Goal: Book appointment/travel/reservation

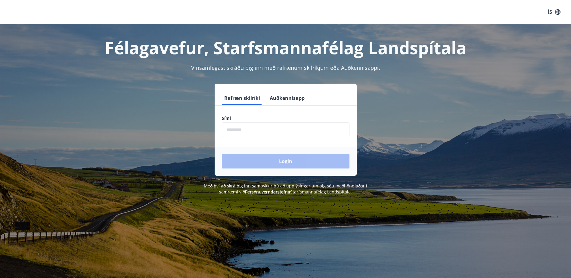
click at [237, 131] on input "phone" at bounding box center [286, 129] width 128 height 15
type input "********"
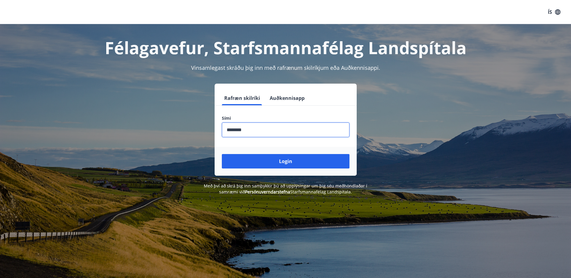
click at [286, 162] on button "Login" at bounding box center [286, 161] width 128 height 14
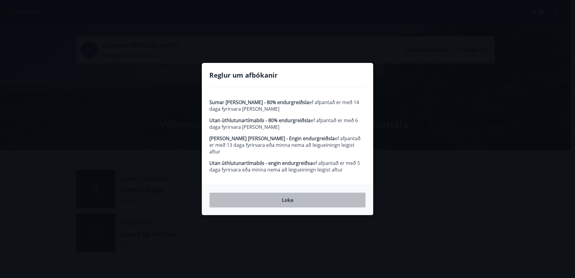
click at [288, 198] on button "Loka" at bounding box center [287, 200] width 156 height 15
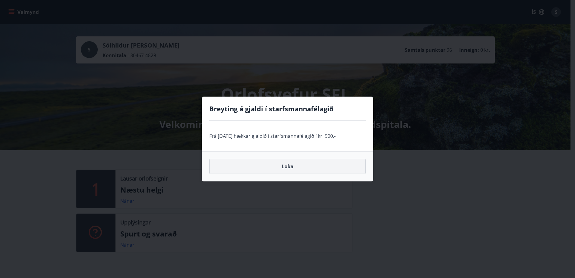
click at [287, 168] on button "Loka" at bounding box center [287, 166] width 156 height 15
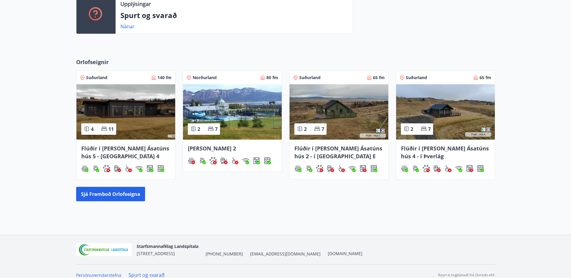
scroll to position [226, 0]
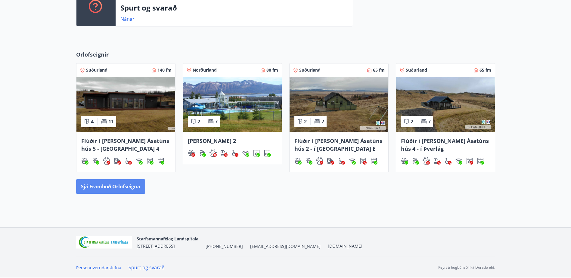
click at [105, 183] on button "Sjá framboð orlofseigna" at bounding box center [110, 186] width 69 height 14
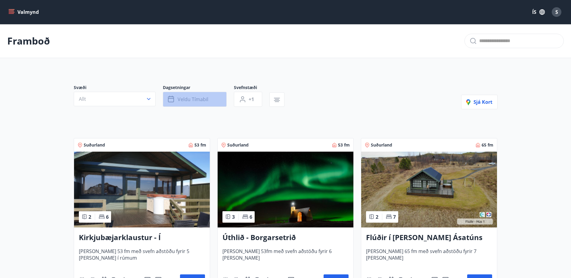
click at [189, 99] on span "Veldu tímabil" at bounding box center [193, 99] width 31 height 7
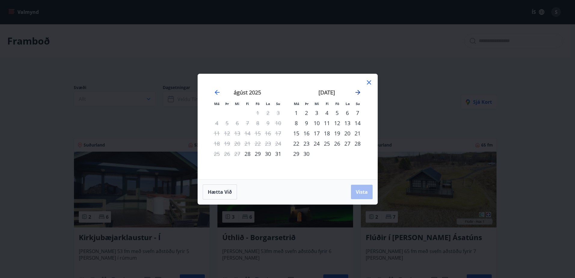
click at [359, 91] on icon "Move forward to switch to the next month." at bounding box center [358, 92] width 5 height 5
click at [295, 143] on div "22" at bounding box center [296, 143] width 10 height 10
click at [360, 142] on div "28" at bounding box center [358, 143] width 10 height 10
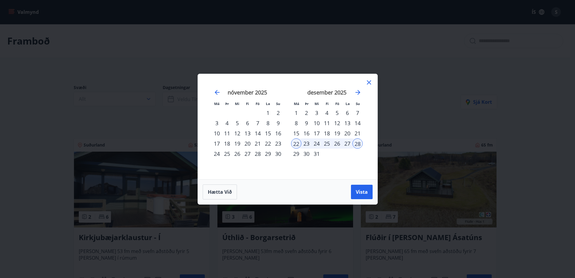
click at [347, 133] on div "20" at bounding box center [347, 133] width 10 height 10
click at [339, 144] on div "26" at bounding box center [337, 143] width 10 height 10
click at [363, 192] on span "Vista" at bounding box center [362, 192] width 12 height 7
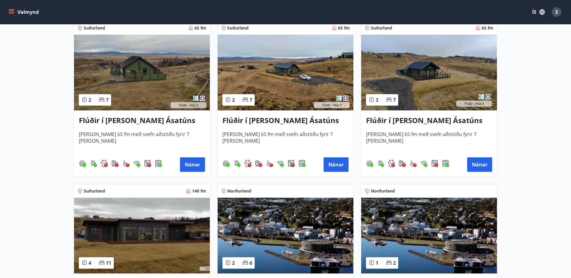
scroll to position [361, 0]
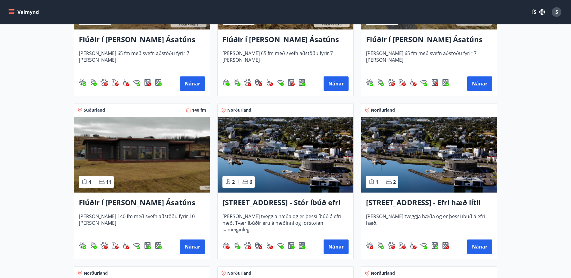
click at [135, 152] on img at bounding box center [142, 155] width 136 height 76
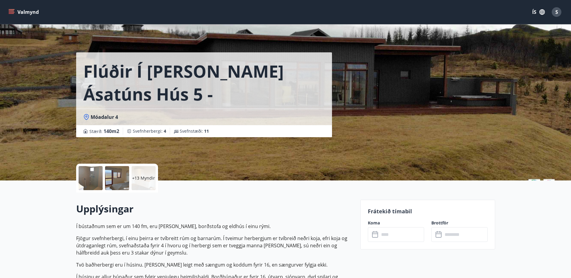
click at [99, 184] on div at bounding box center [91, 178] width 24 height 24
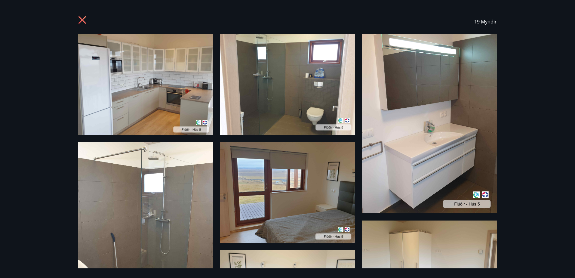
click at [59, 141] on div "19 Myndir" at bounding box center [287, 139] width 575 height 278
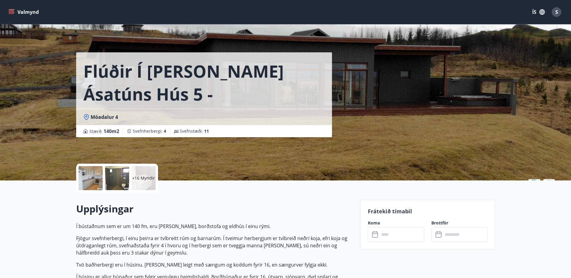
click at [122, 187] on div at bounding box center [117, 178] width 24 height 24
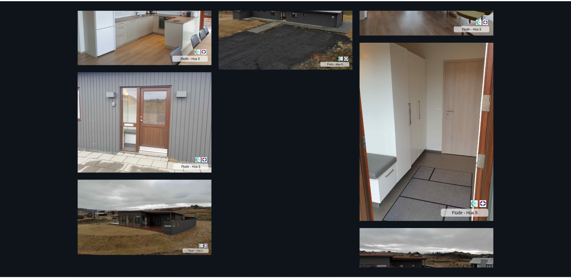
scroll to position [620, 0]
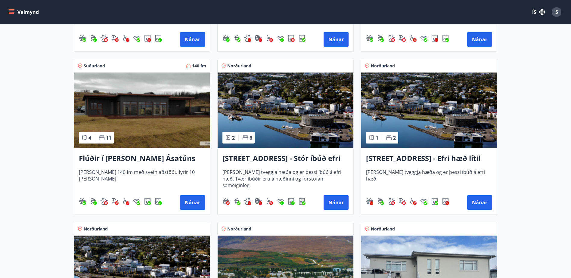
scroll to position [387, 0]
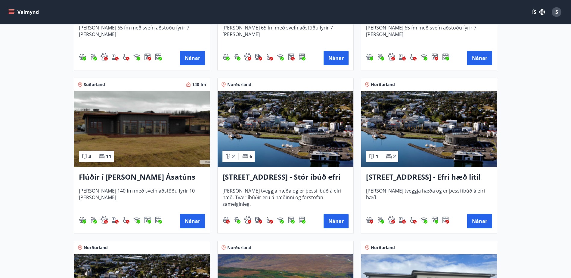
click at [119, 179] on h3 "Flúðir í landi Ásatúns hús 5 - Móadalur 4" at bounding box center [142, 177] width 126 height 11
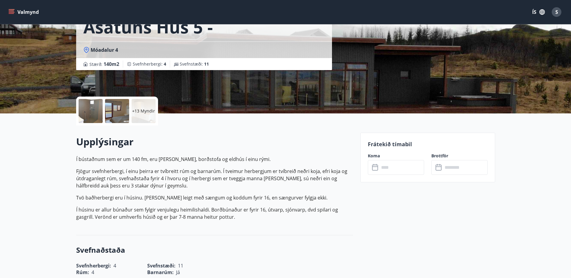
scroll to position [120, 0]
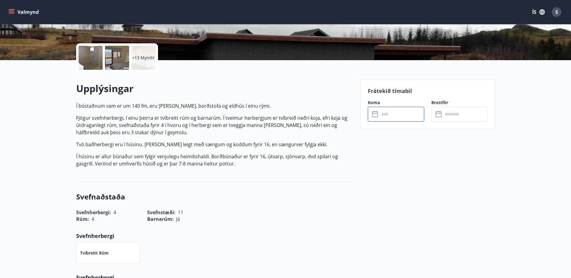
click at [391, 118] on input "text" at bounding box center [401, 114] width 45 height 15
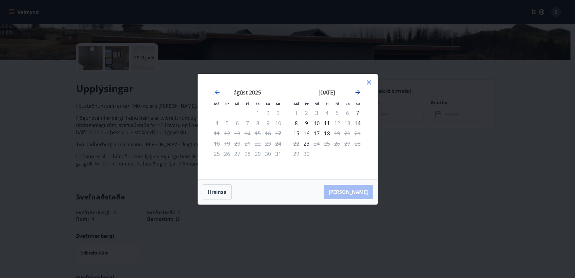
click at [357, 91] on icon "Move forward to switch to the next month." at bounding box center [357, 92] width 7 height 7
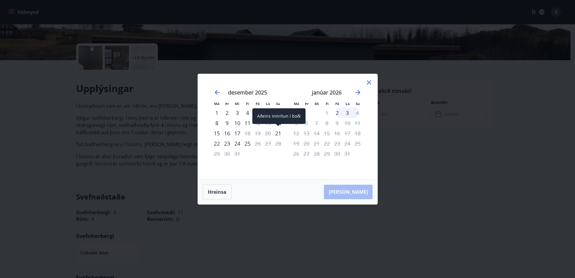
click at [279, 133] on div "21" at bounding box center [278, 133] width 10 height 10
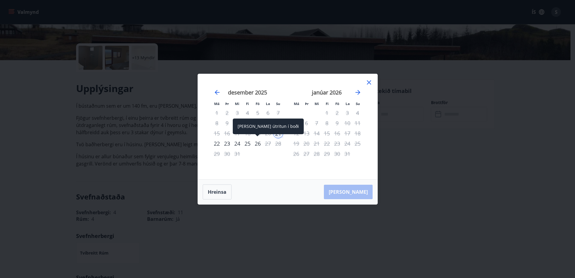
click at [257, 144] on div "26" at bounding box center [258, 143] width 10 height 10
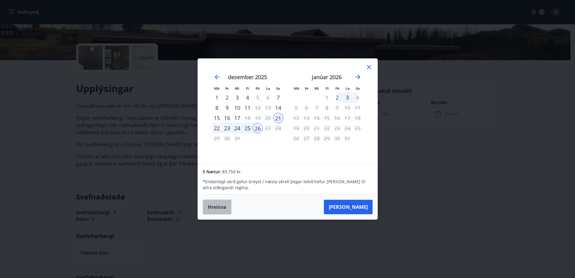
click at [220, 209] on button "Hreinsa" at bounding box center [217, 206] width 29 height 15
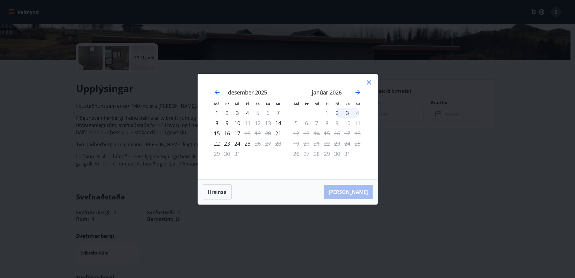
click at [370, 84] on icon at bounding box center [369, 82] width 7 height 7
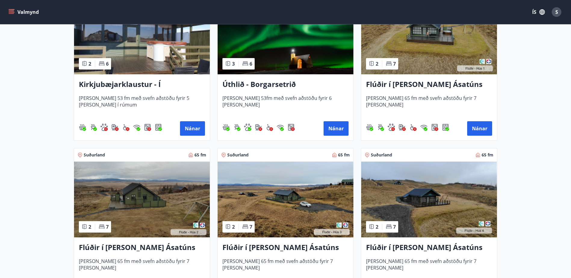
scroll to position [150, 0]
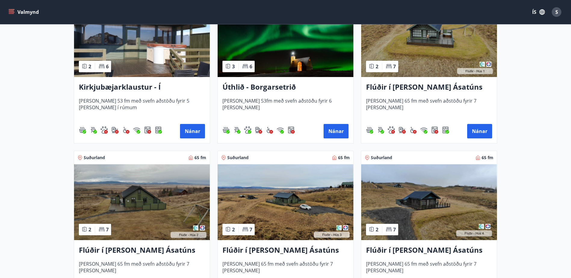
click at [428, 42] on img at bounding box center [429, 39] width 136 height 76
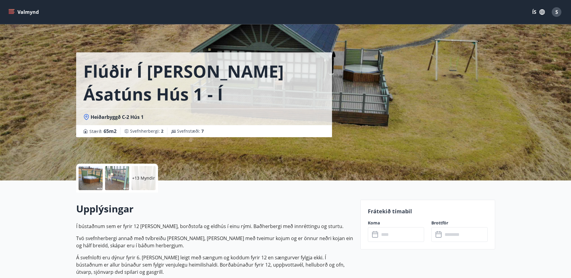
click at [89, 179] on div at bounding box center [91, 178] width 24 height 24
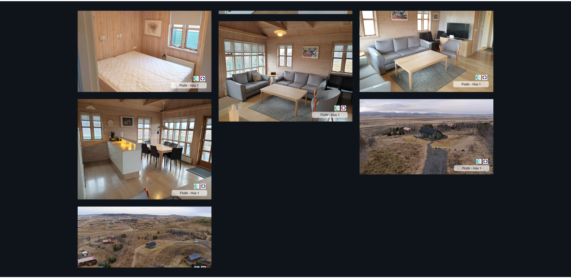
scroll to position [650, 0]
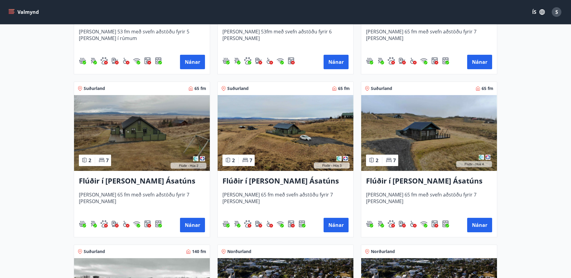
scroll to position [331, 0]
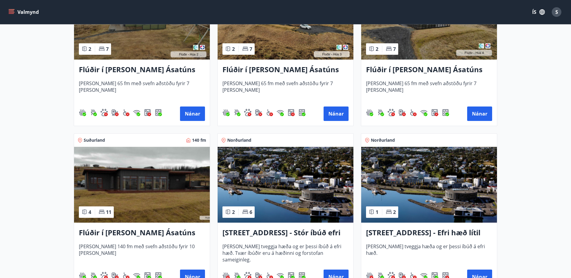
click at [100, 70] on h3 "Flúðir í [PERSON_NAME] Ásatúns hús 2 - í [GEOGRAPHIC_DATA] E" at bounding box center [142, 69] width 126 height 11
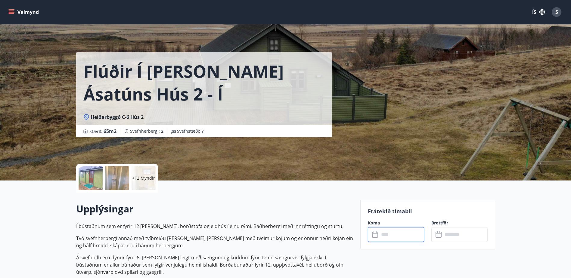
click at [397, 238] on input "text" at bounding box center [401, 234] width 45 height 15
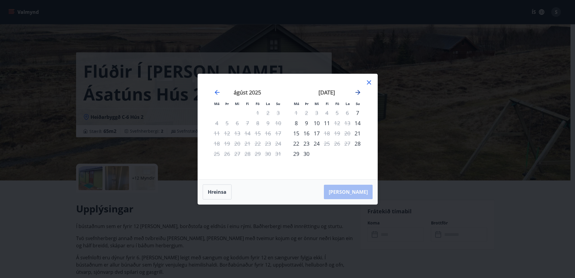
click at [357, 92] on icon "Move forward to switch to the next month." at bounding box center [357, 92] width 7 height 7
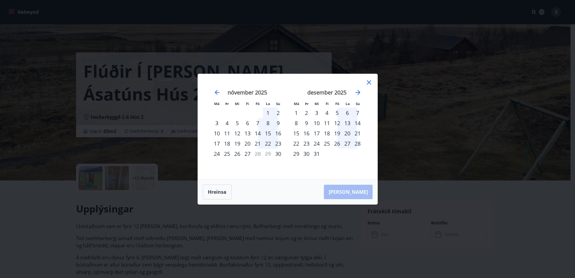
click at [337, 133] on div "19" at bounding box center [337, 133] width 10 height 10
click at [338, 144] on div "26" at bounding box center [337, 143] width 10 height 10
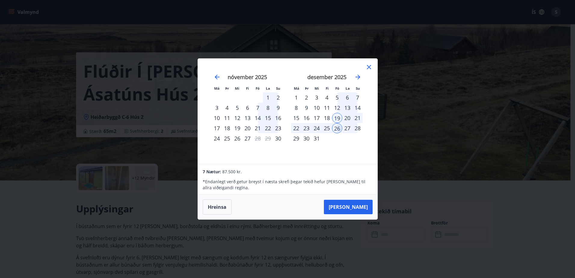
click at [337, 117] on div "19" at bounding box center [337, 118] width 10 height 10
click at [336, 129] on div "26" at bounding box center [337, 128] width 10 height 10
click at [217, 208] on button "Hreinsa" at bounding box center [217, 206] width 29 height 15
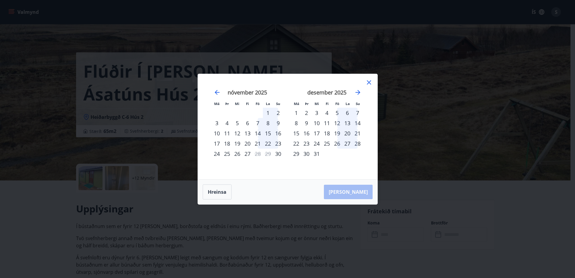
click at [295, 144] on div "22" at bounding box center [296, 143] width 10 height 10
click at [337, 145] on div "26" at bounding box center [337, 143] width 10 height 10
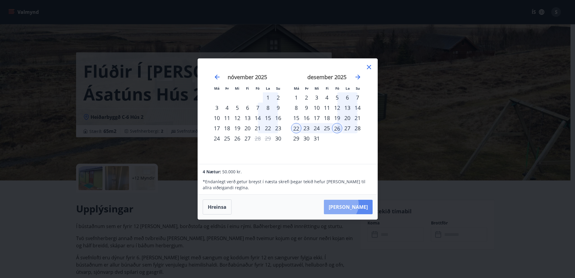
click at [359, 205] on button "Taka Frá" at bounding box center [348, 207] width 49 height 14
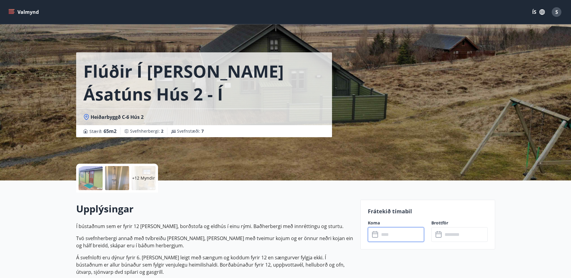
type input "******"
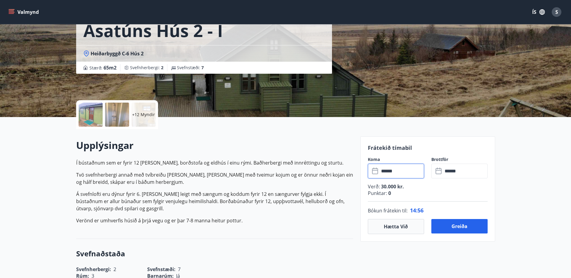
scroll to position [90, 0]
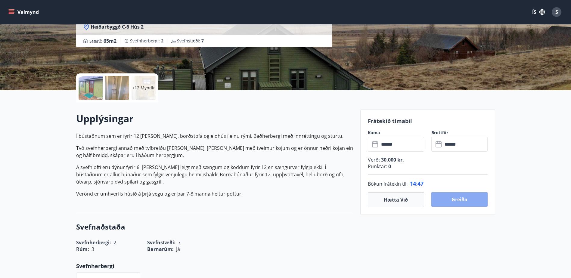
click at [457, 198] on button "Greiða" at bounding box center [459, 199] width 56 height 14
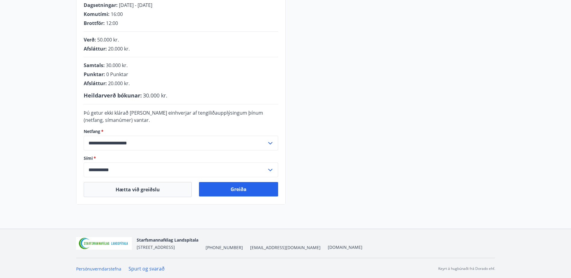
scroll to position [129, 0]
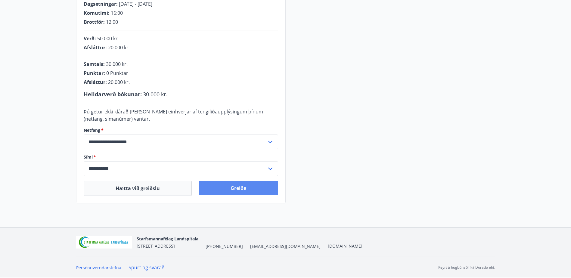
click at [242, 189] on button "Greiða" at bounding box center [238, 188] width 79 height 14
